Goal: Task Accomplishment & Management: Use online tool/utility

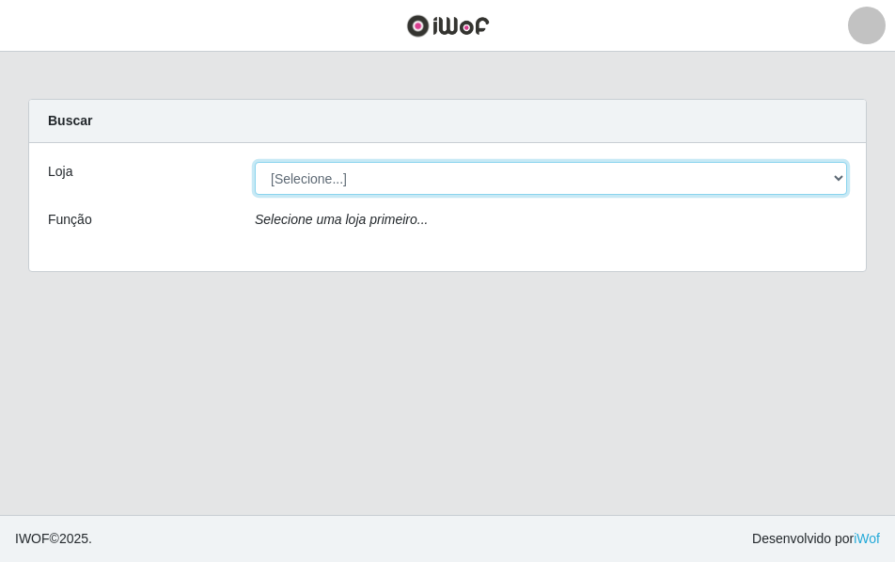
click at [828, 171] on select "[Selecione...] Atacado Vem - [STREET_ADDRESS]" at bounding box center [551, 178] width 593 height 33
select select "449"
click at [255, 162] on select "[Selecione...] Atacado Vem - [STREET_ADDRESS]" at bounding box center [551, 178] width 593 height 33
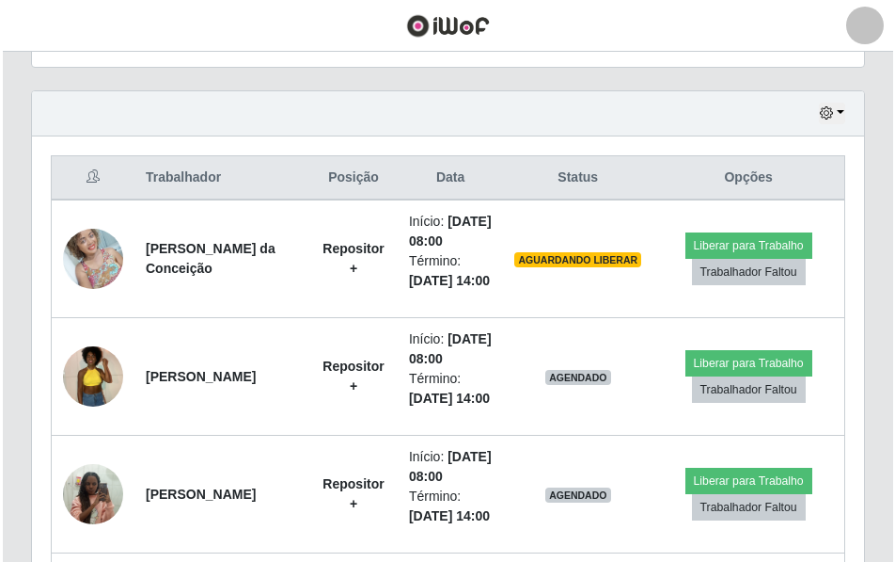
scroll to position [658, 0]
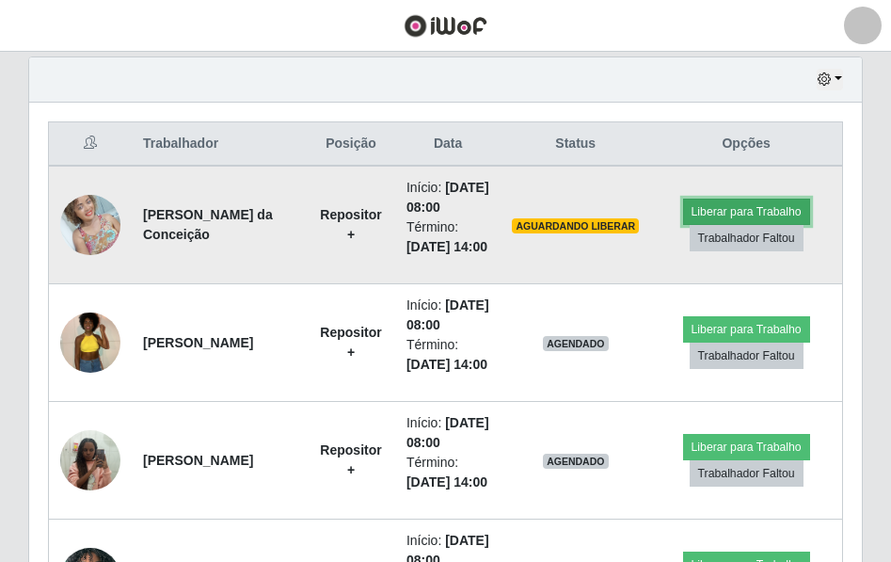
click at [759, 225] on button "Liberar para Trabalho" at bounding box center [746, 211] width 127 height 26
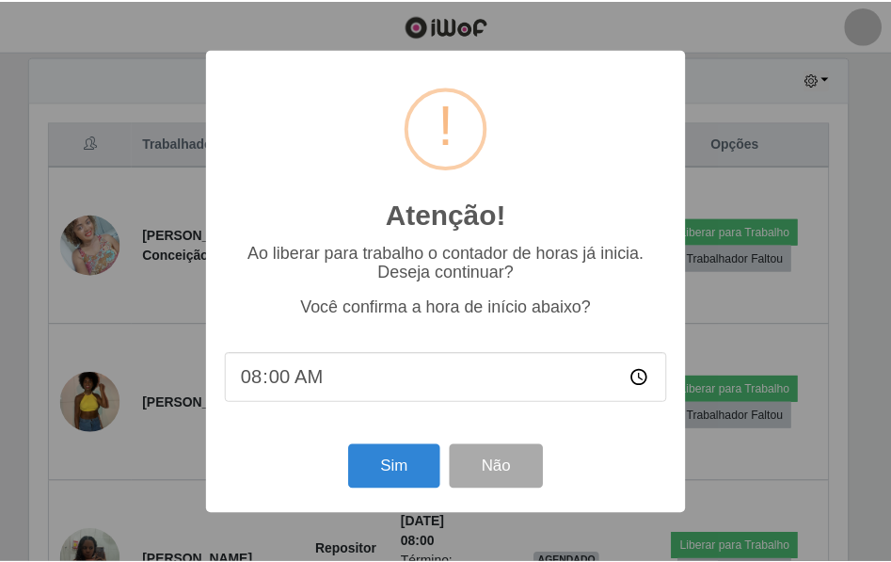
scroll to position [390, 823]
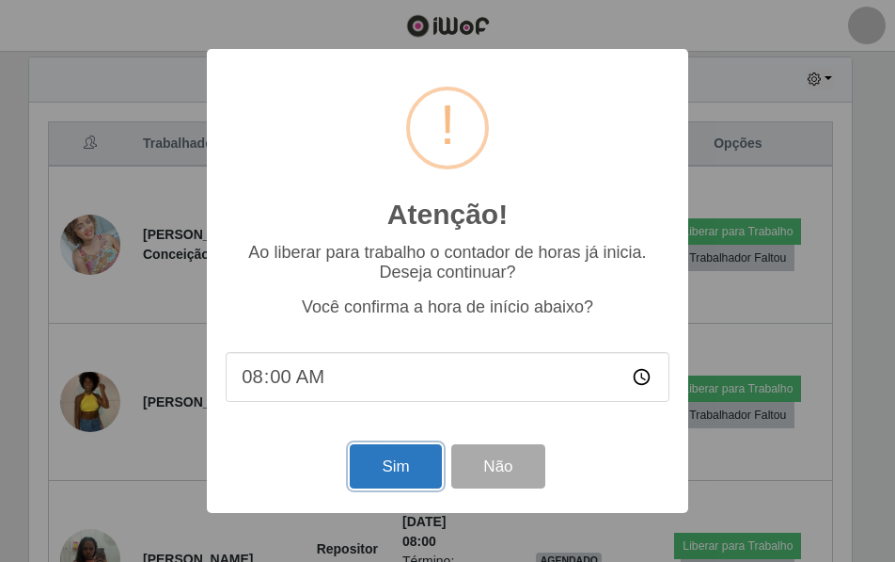
click at [403, 467] on button "Sim" at bounding box center [395, 466] width 91 height 44
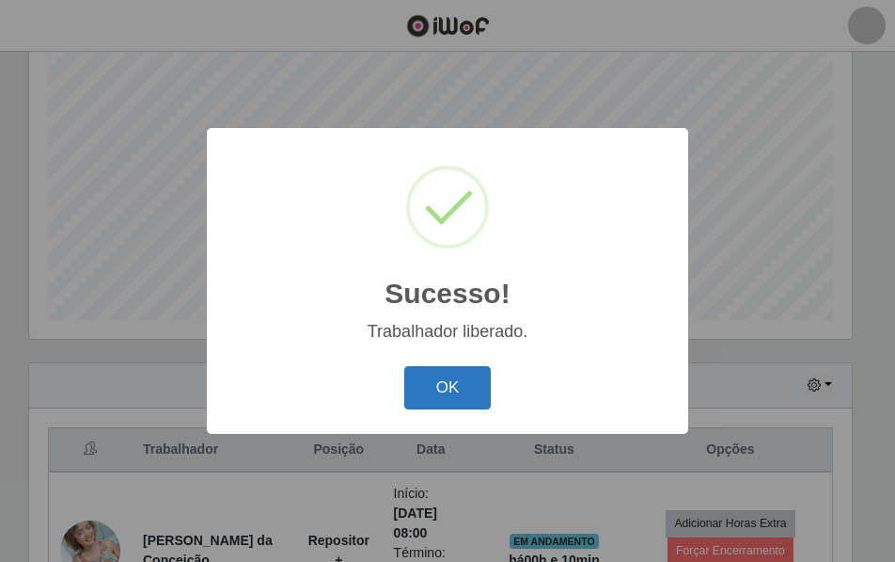
click at [450, 384] on button "OK" at bounding box center [447, 388] width 87 height 44
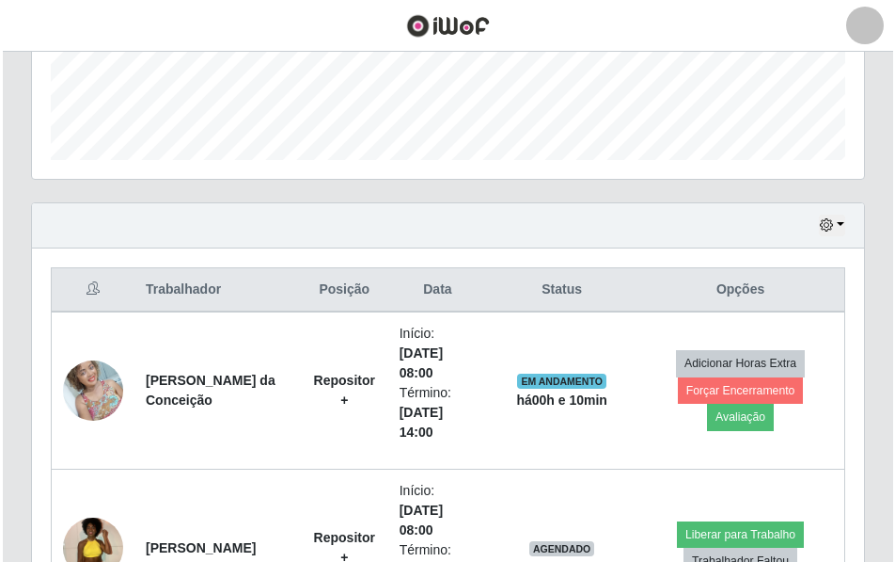
scroll to position [635, 0]
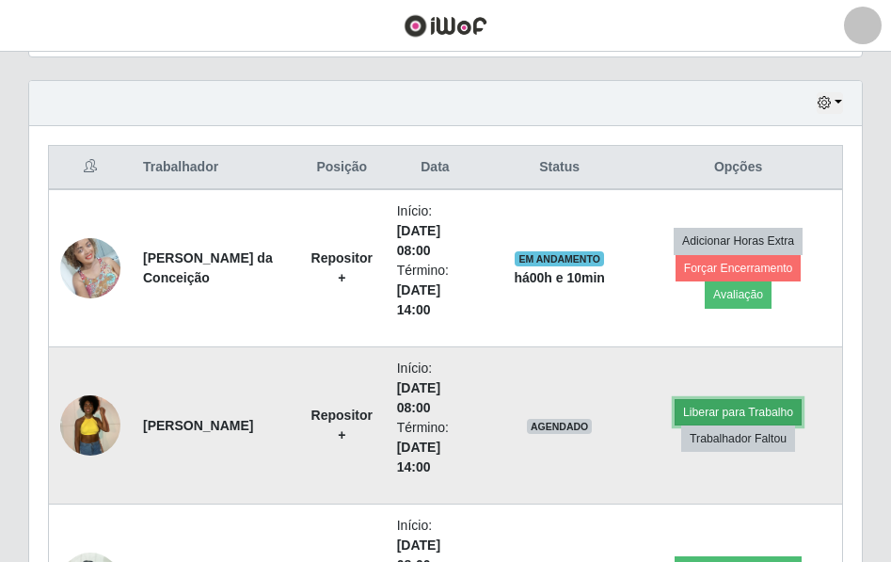
click at [723, 402] on button "Liberar para Trabalho" at bounding box center [737, 412] width 127 height 26
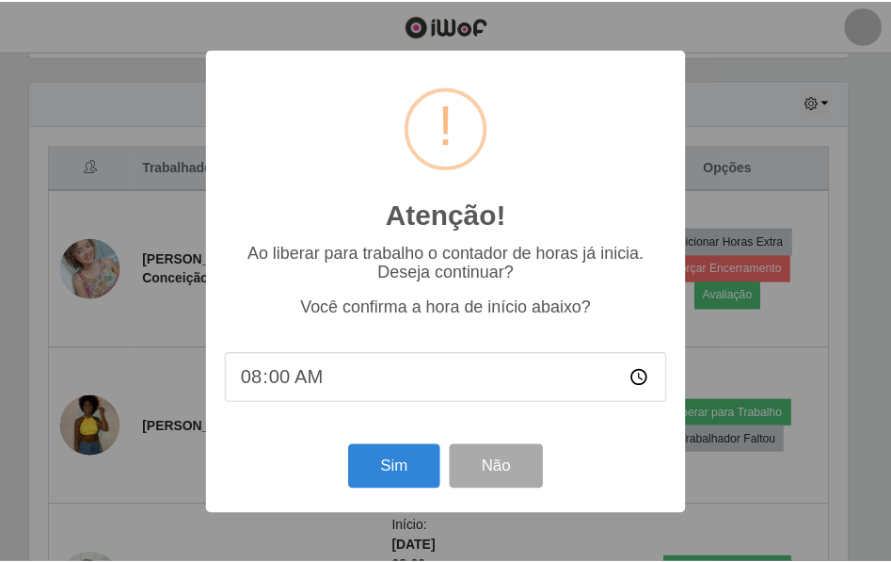
scroll to position [390, 823]
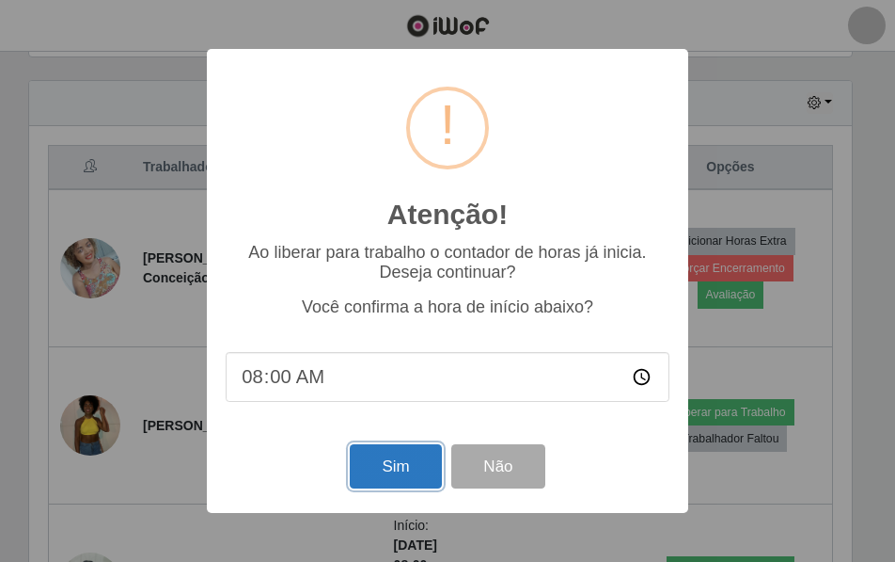
click at [408, 451] on button "Sim" at bounding box center [395, 466] width 91 height 44
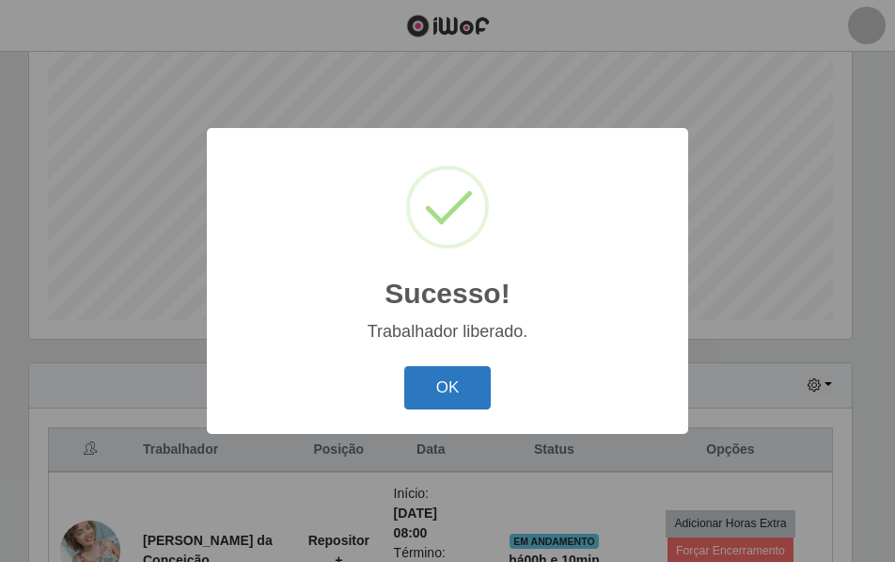
click at [447, 387] on button "OK" at bounding box center [447, 388] width 87 height 44
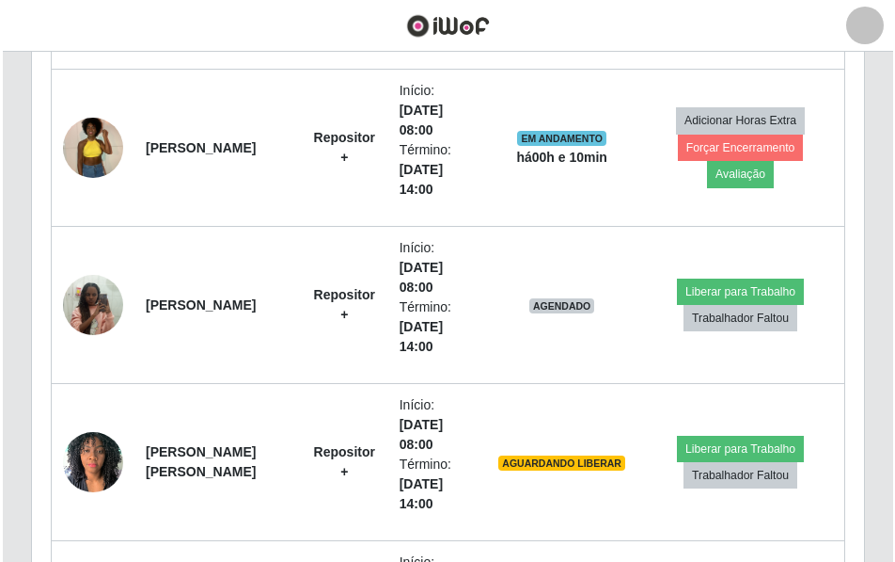
scroll to position [917, 0]
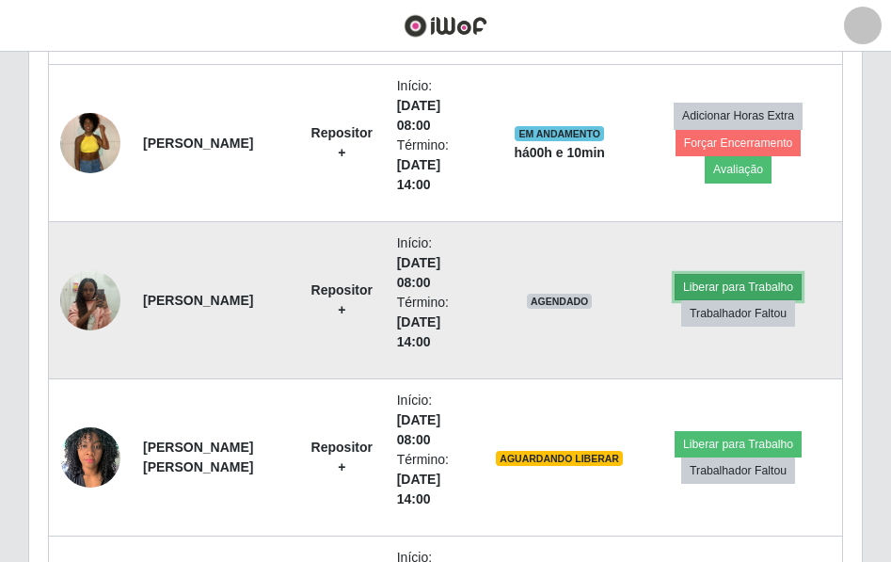
click at [726, 290] on button "Liberar para Trabalho" at bounding box center [737, 287] width 127 height 26
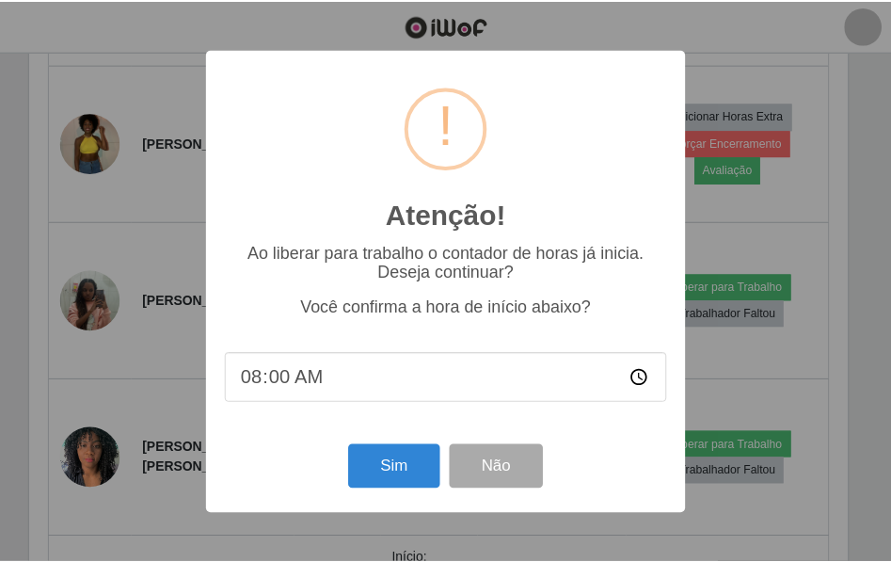
scroll to position [390, 823]
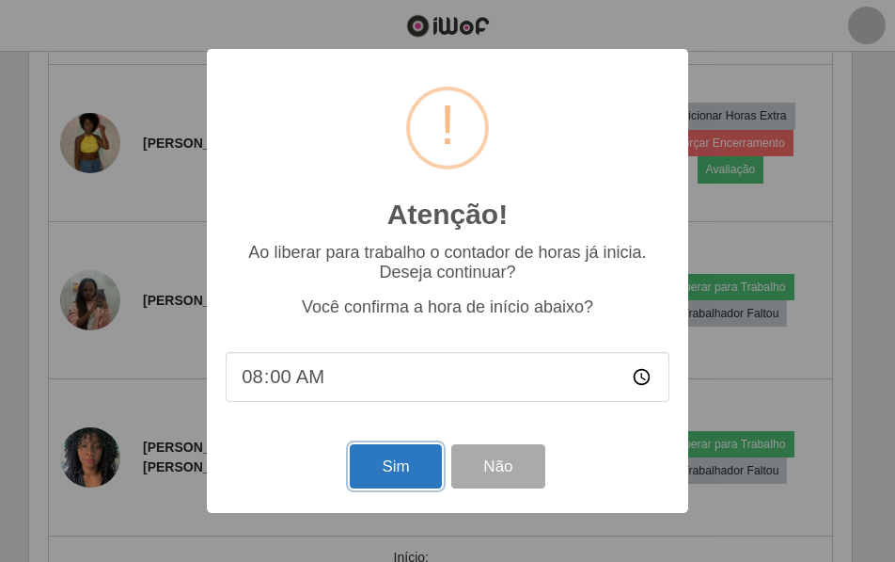
click at [412, 453] on button "Sim" at bounding box center [395, 466] width 91 height 44
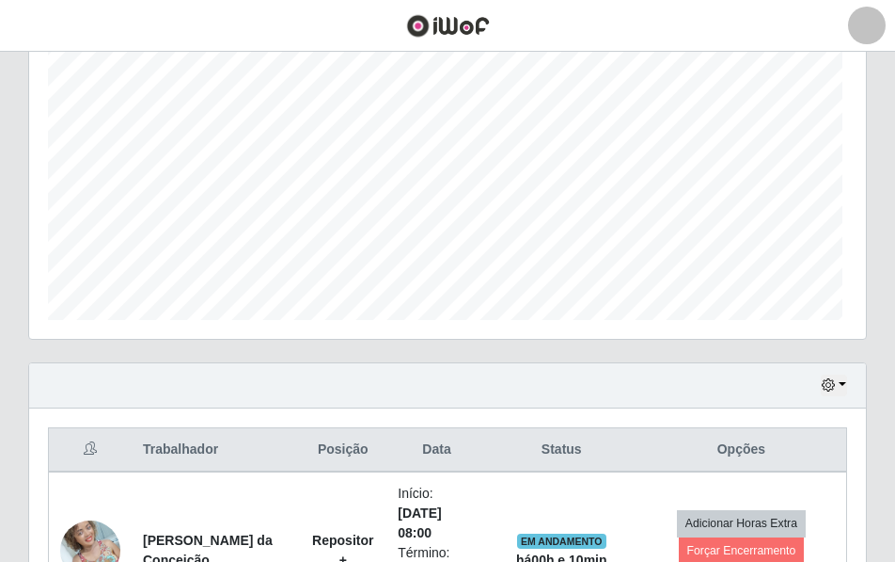
scroll to position [0, 0]
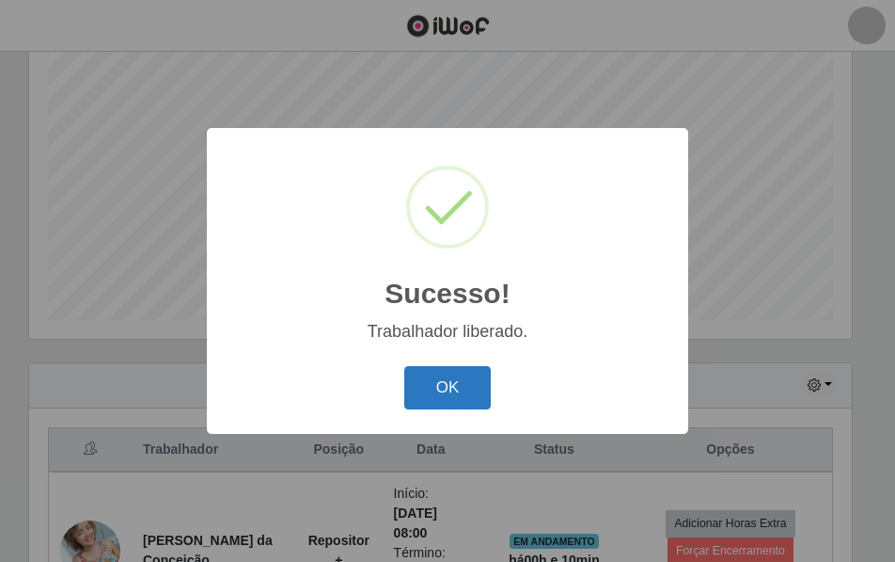
click at [429, 373] on button "OK" at bounding box center [447, 388] width 87 height 44
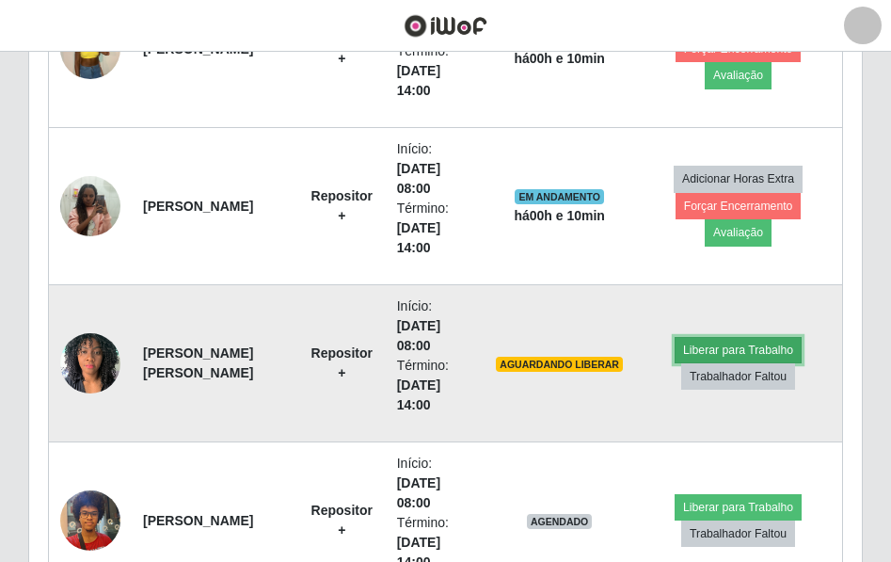
click at [779, 346] on button "Liberar para Trabalho" at bounding box center [737, 350] width 127 height 26
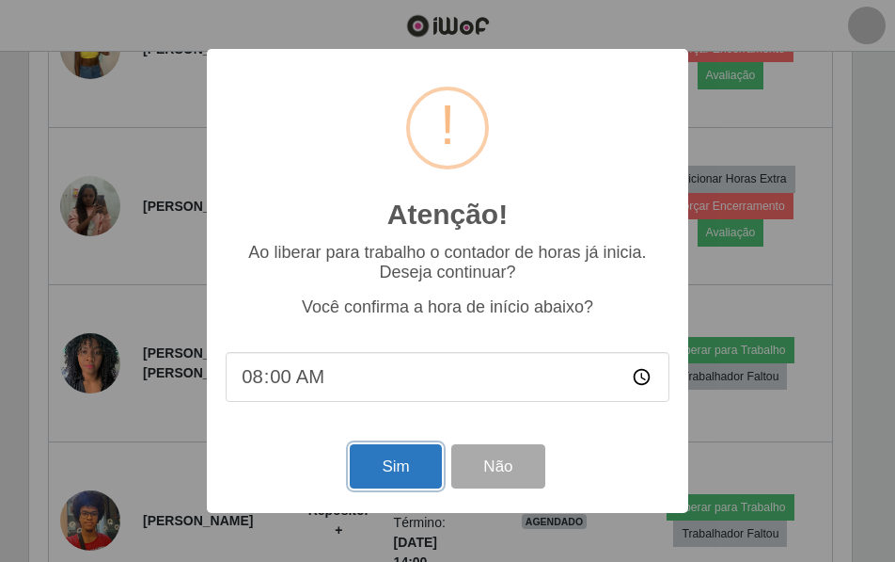
click at [388, 464] on button "Sim" at bounding box center [395, 466] width 91 height 44
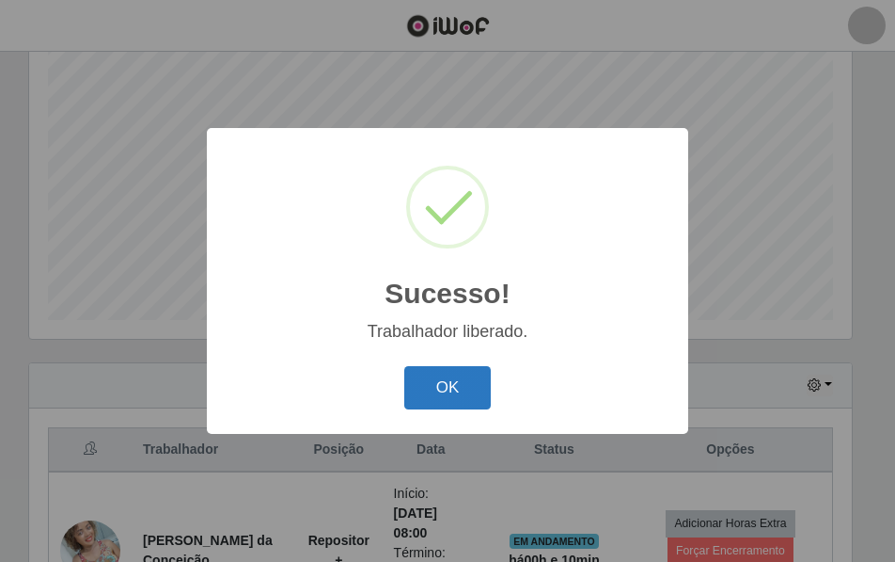
click at [452, 389] on button "OK" at bounding box center [447, 388] width 87 height 44
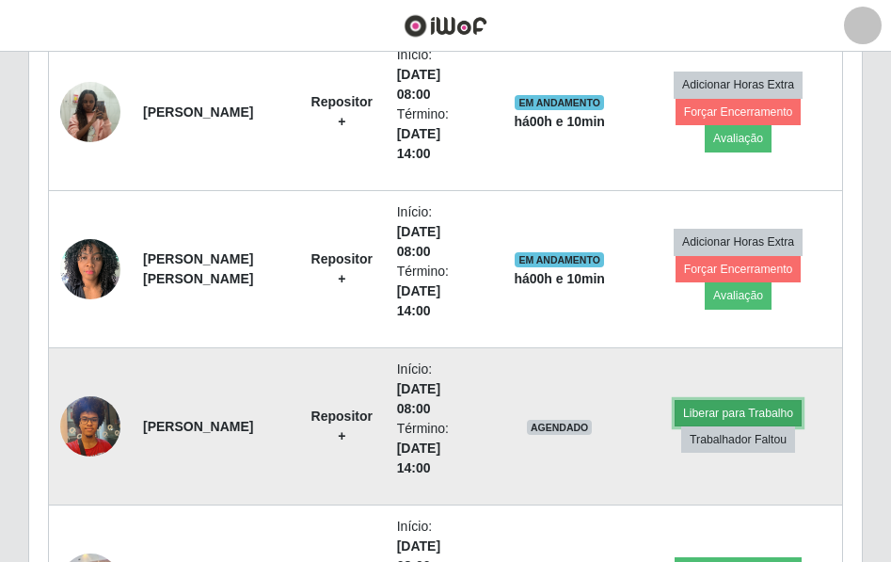
click at [769, 407] on button "Liberar para Trabalho" at bounding box center [737, 413] width 127 height 26
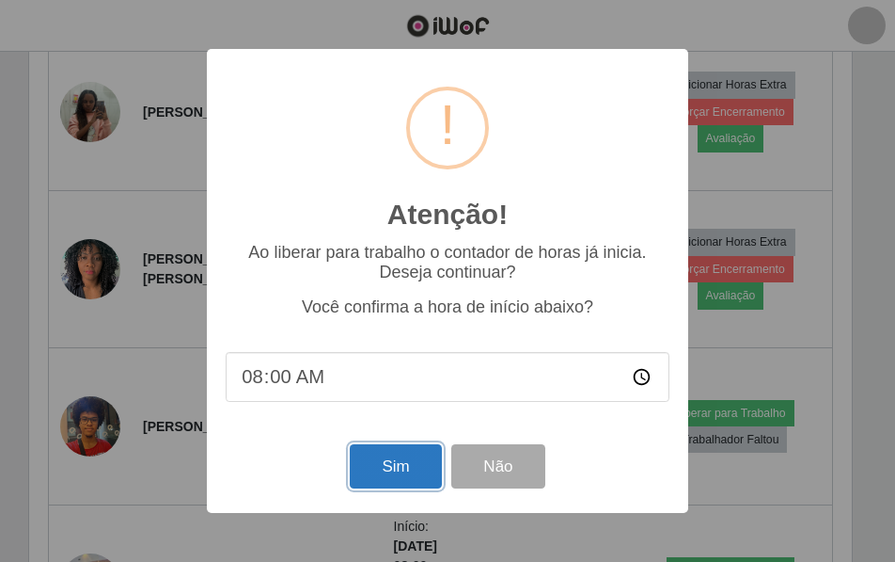
click at [412, 473] on button "Sim" at bounding box center [395, 466] width 91 height 44
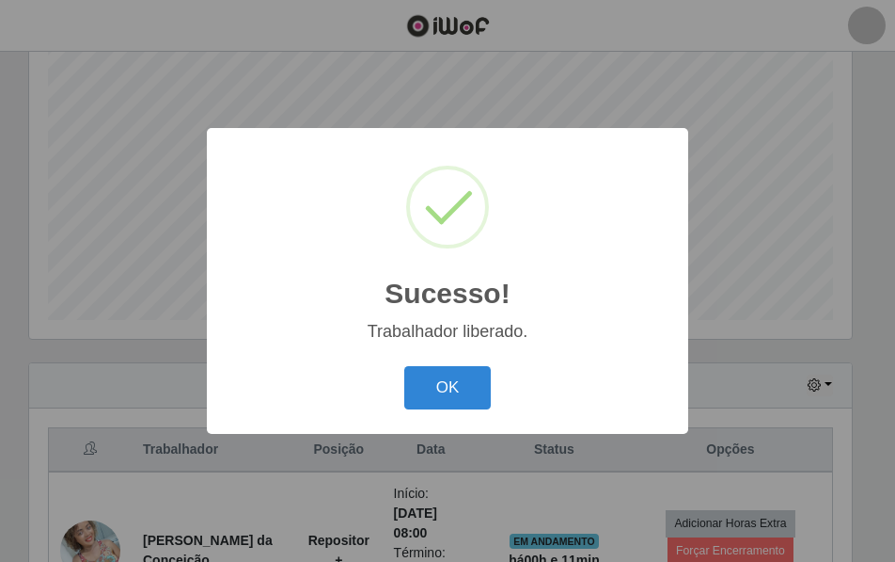
click at [452, 364] on div "OK Cancel" at bounding box center [448, 387] width 444 height 54
click at [450, 381] on button "OK" at bounding box center [447, 388] width 87 height 44
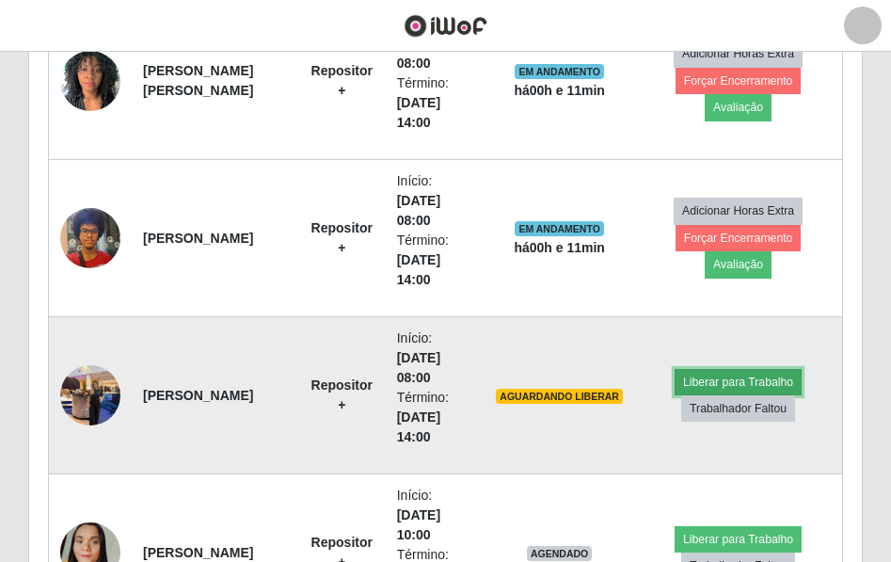
click at [755, 377] on button "Liberar para Trabalho" at bounding box center [737, 382] width 127 height 26
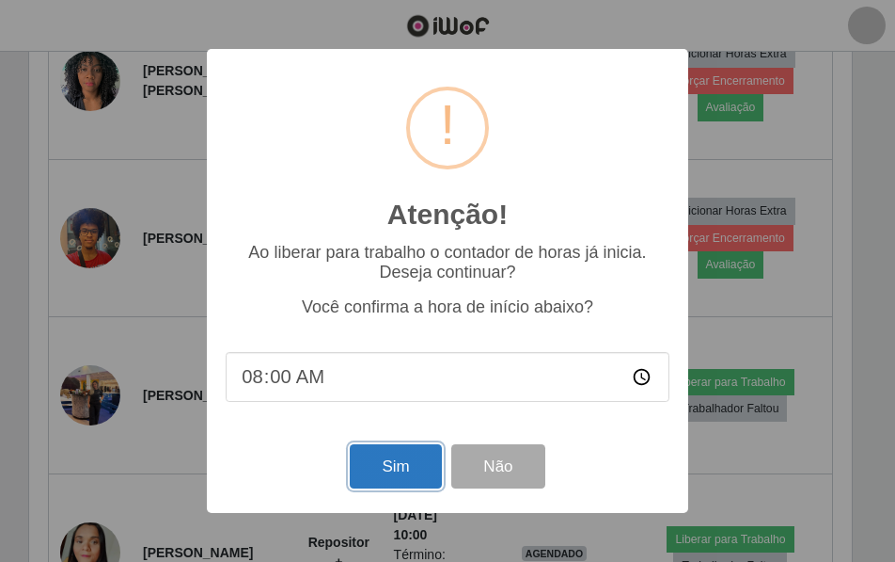
click at [407, 467] on button "Sim" at bounding box center [395, 466] width 91 height 44
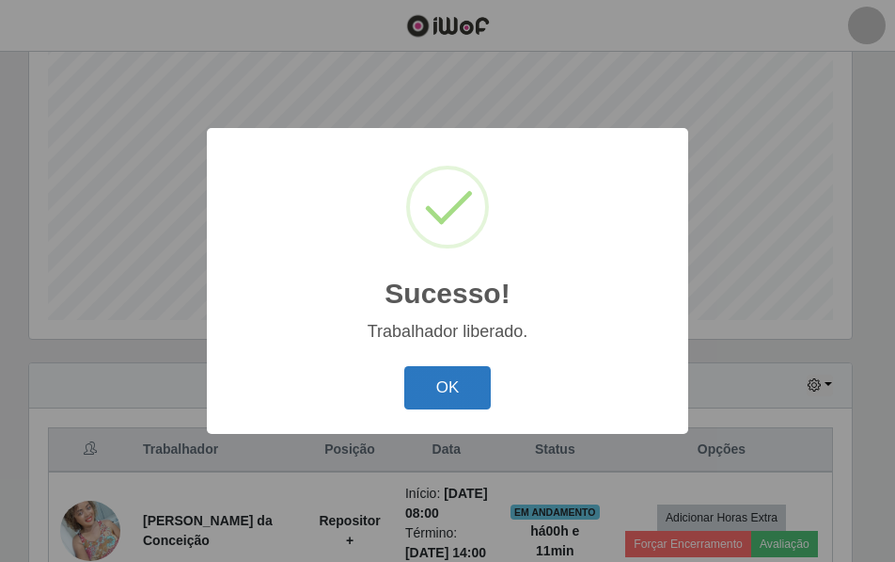
click at [448, 390] on button "OK" at bounding box center [447, 388] width 87 height 44
